Goal: Navigation & Orientation: Find specific page/section

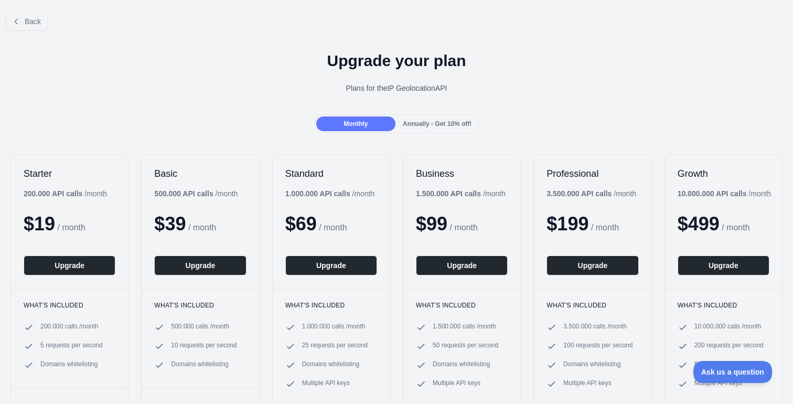
click at [435, 126] on div at bounding box center [396, 202] width 793 height 404
click at [436, 123] on span "Annually - Get 10% off!" at bounding box center [437, 123] width 69 height 7
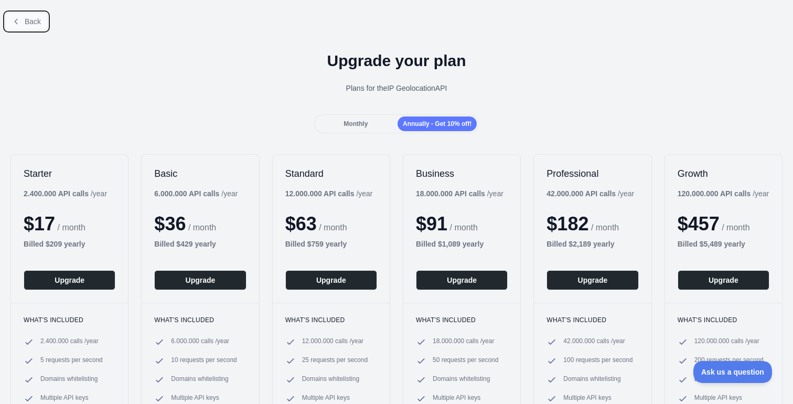
click at [37, 18] on span "Back" at bounding box center [33, 21] width 16 height 8
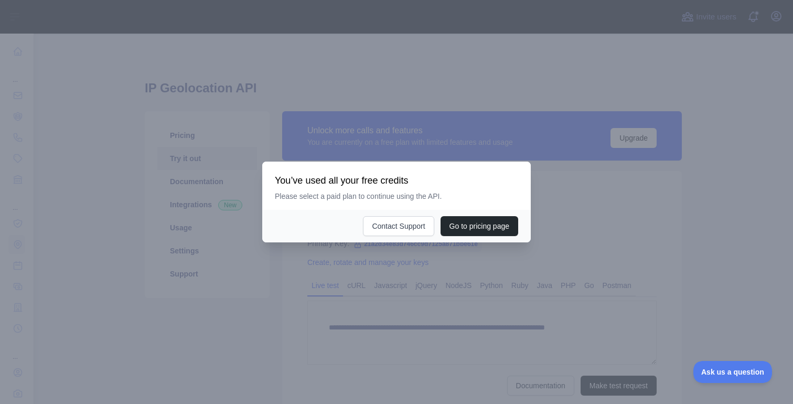
type textarea "**********"
click at [485, 115] on div at bounding box center [396, 202] width 793 height 404
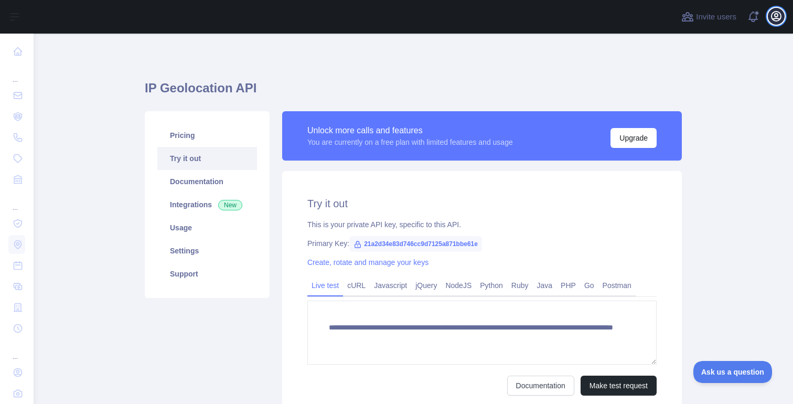
click at [774, 20] on icon "button" at bounding box center [776, 16] width 9 height 9
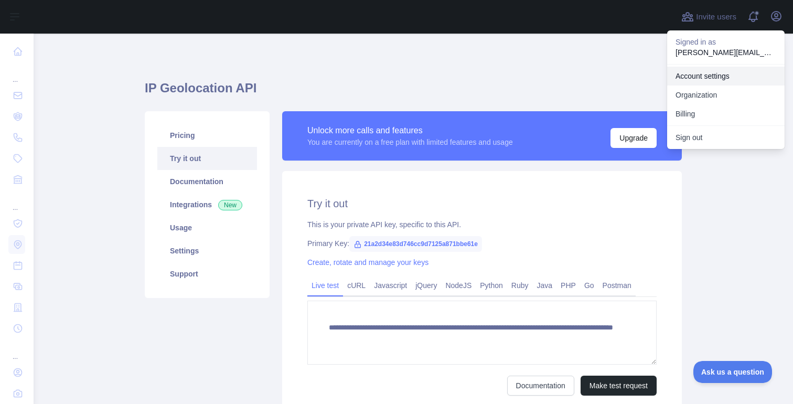
click at [710, 79] on link "Account settings" at bounding box center [726, 76] width 118 height 19
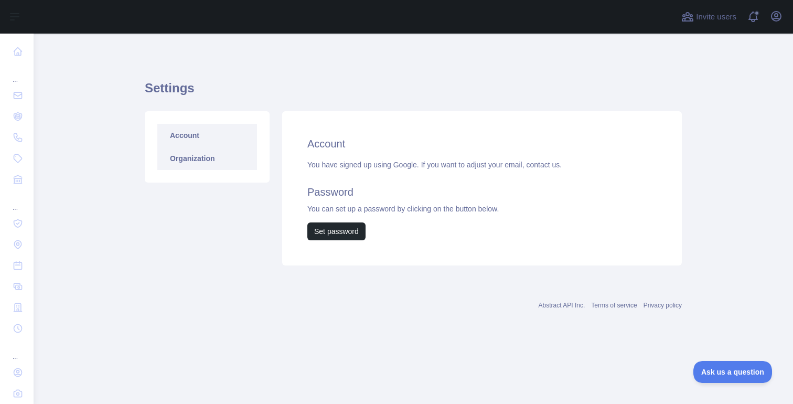
click at [201, 159] on link "Organization" at bounding box center [207, 158] width 100 height 23
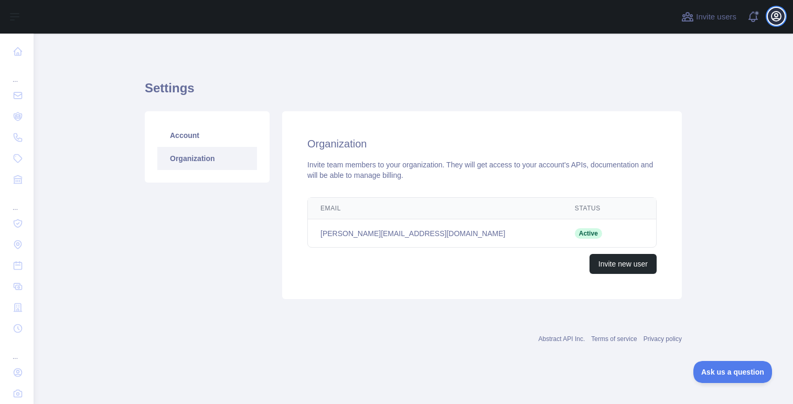
click at [777, 12] on icon "button" at bounding box center [776, 16] width 9 height 9
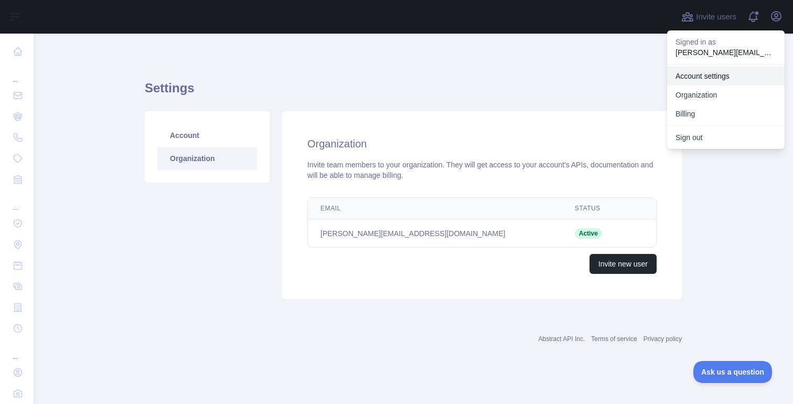
click at [717, 76] on link "Account settings" at bounding box center [726, 76] width 118 height 19
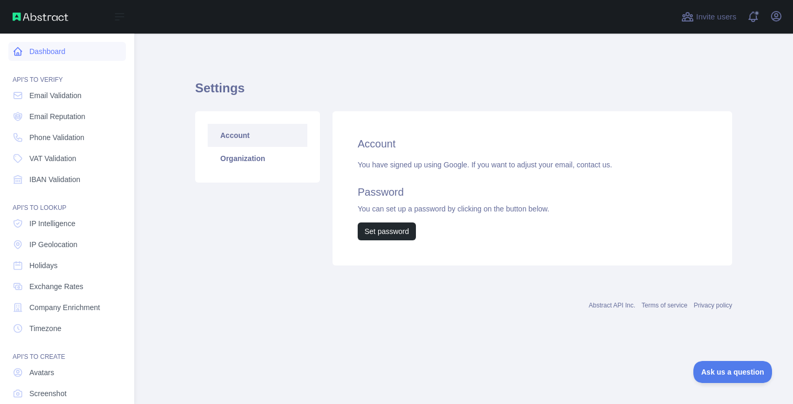
click at [58, 54] on link "Dashboard" at bounding box center [67, 51] width 118 height 19
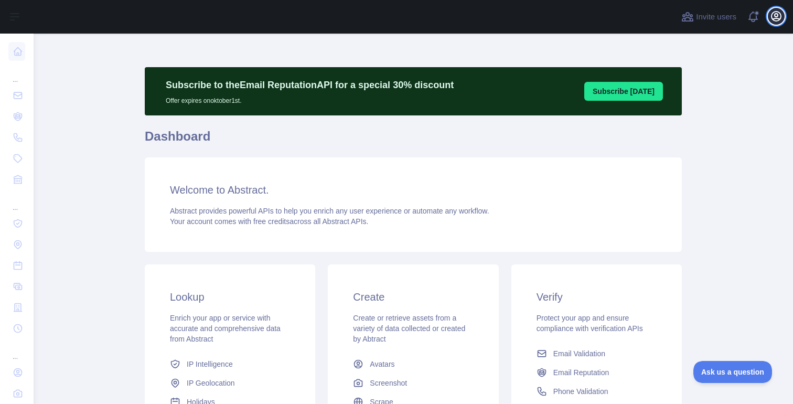
click at [779, 16] on icon "button" at bounding box center [776, 16] width 13 height 13
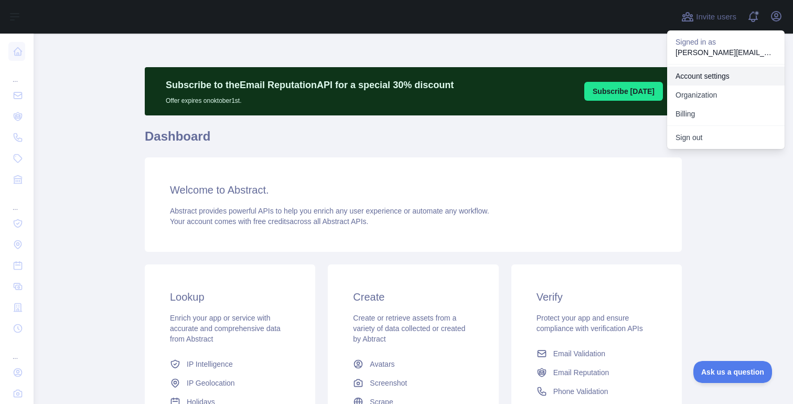
click at [711, 71] on link "Account settings" at bounding box center [726, 76] width 118 height 19
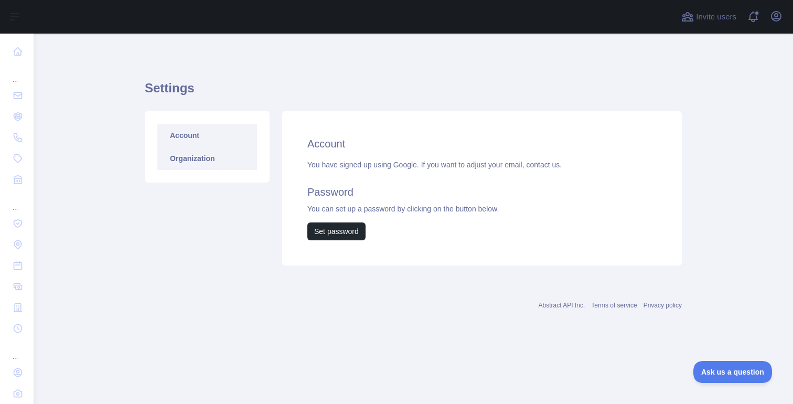
click at [208, 159] on link "Organization" at bounding box center [207, 158] width 100 height 23
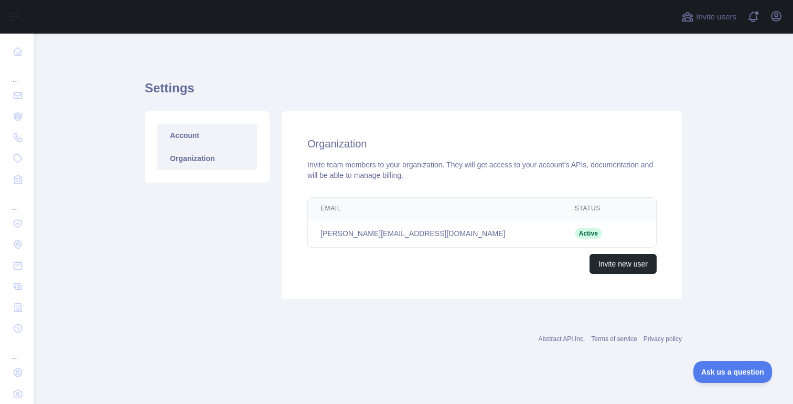
click at [222, 143] on link "Account" at bounding box center [207, 135] width 100 height 23
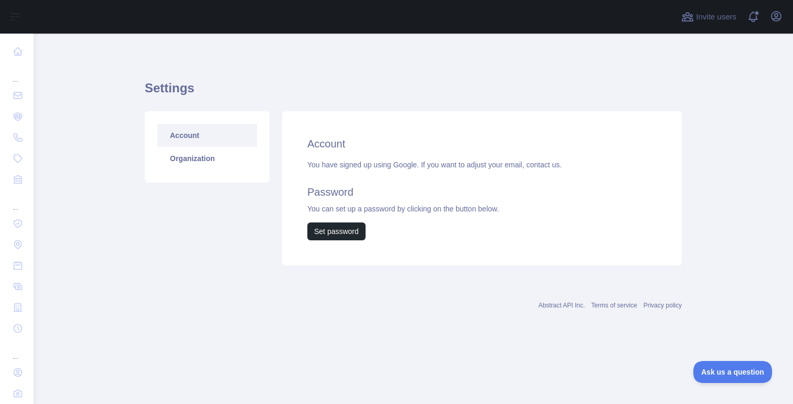
click at [551, 165] on link "contact us." at bounding box center [544, 165] width 36 height 8
